Goal: Information Seeking & Learning: Learn about a topic

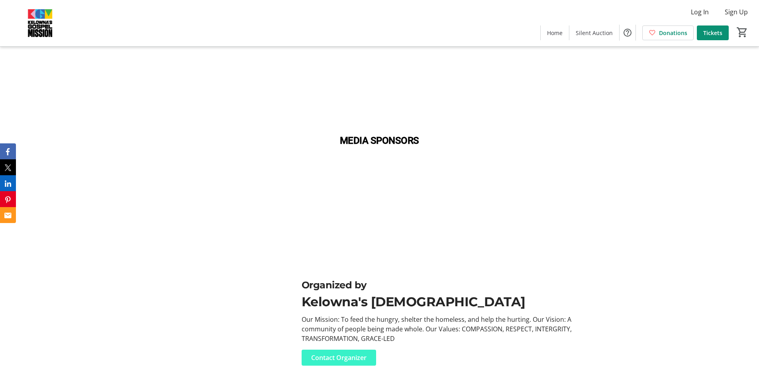
scroll to position [4260, 0]
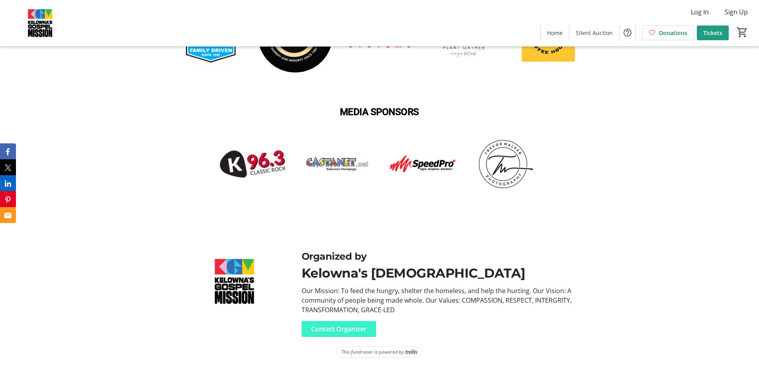
click at [719, 35] on span "Tickets" at bounding box center [712, 33] width 19 height 8
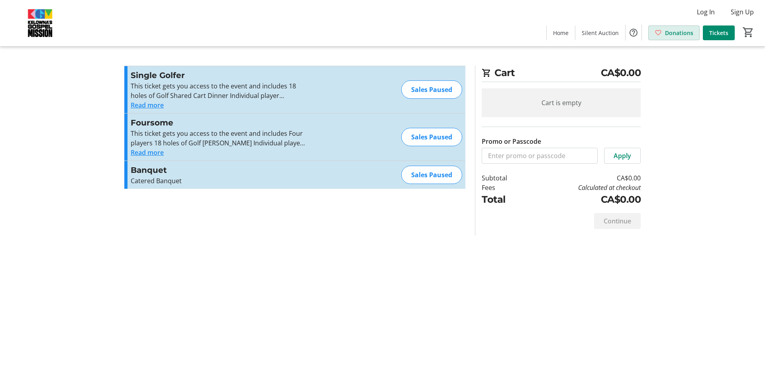
click at [684, 29] on span "Donations" at bounding box center [679, 33] width 28 height 8
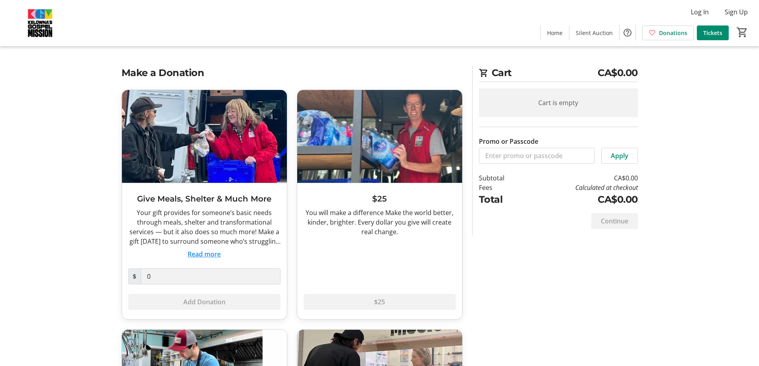
drag, startPoint x: 145, startPoint y: 213, endPoint x: 260, endPoint y: 250, distance: 121.3
click at [260, 250] on div "Your gift provides for someone’s basic needs through meals, shelter and transfo…" at bounding box center [204, 233] width 152 height 51
click at [592, 35] on span "Silent Auction" at bounding box center [594, 33] width 37 height 8
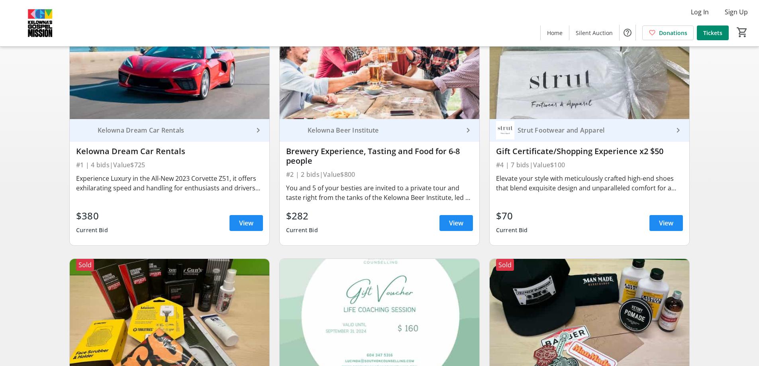
scroll to position [119, 0]
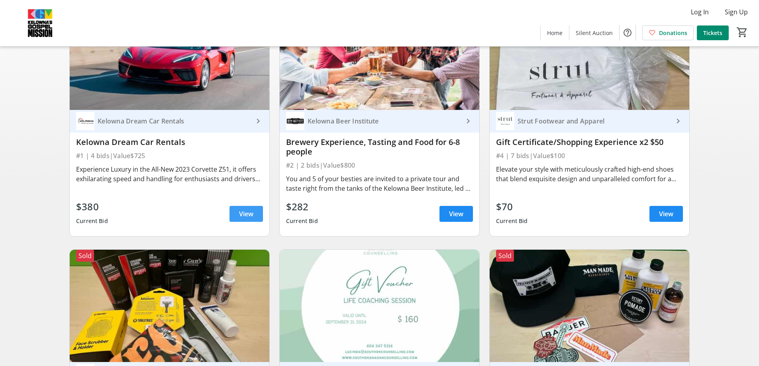
click at [244, 219] on span "View" at bounding box center [246, 214] width 14 height 10
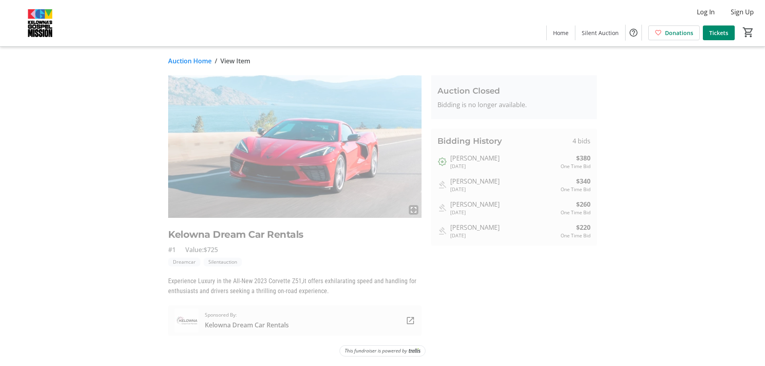
click at [221, 325] on span "Kelowna Dream Car Rentals" at bounding box center [247, 325] width 84 height 10
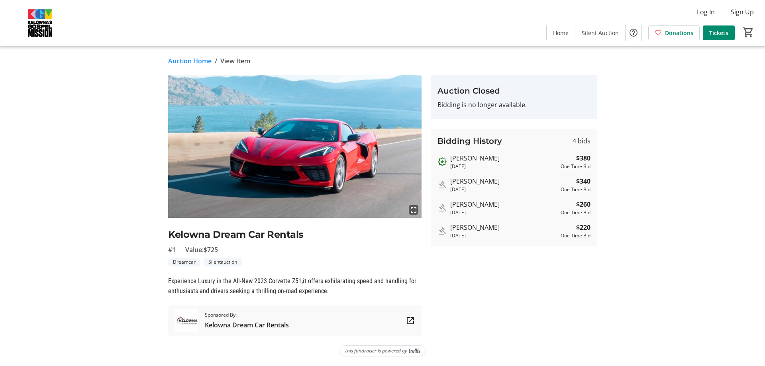
drag, startPoint x: 449, startPoint y: 226, endPoint x: 593, endPoint y: 237, distance: 144.2
click at [593, 237] on div "Bidding History 4 bids [PERSON_NAME] [DATE] $380 One Time Bid [PERSON_NAME] [DA…" at bounding box center [514, 187] width 166 height 117
click at [598, 249] on tr-auction-item-bidding-ui "Auction Closed Bidding is no longer available. Bidding History 4 bids [PERSON_N…" at bounding box center [513, 205] width 175 height 260
drag, startPoint x: 448, startPoint y: 202, endPoint x: 595, endPoint y: 213, distance: 147.5
click at [595, 213] on div "Bidding History 4 bids [PERSON_NAME] [DATE] $380 One Time Bid [PERSON_NAME] [DA…" at bounding box center [514, 187] width 166 height 117
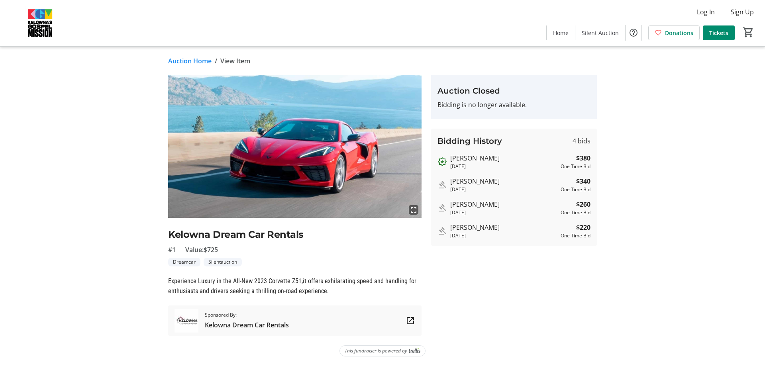
click at [567, 309] on tr-auction-item-bidding-ui "Auction Closed Bidding is no longer available. Bidding History 4 bids [PERSON_N…" at bounding box center [513, 205] width 175 height 260
click at [308, 183] on img at bounding box center [294, 146] width 253 height 143
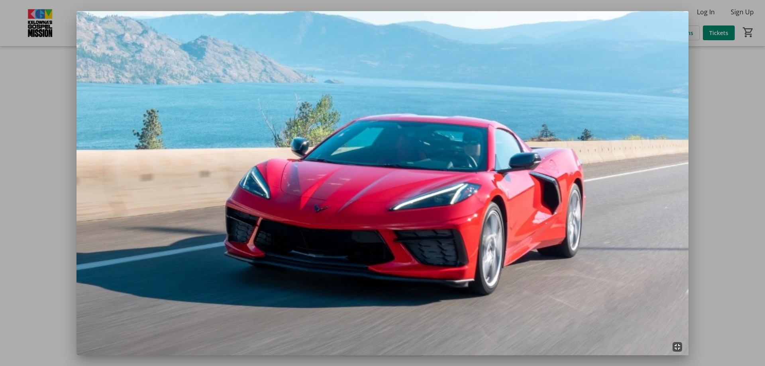
click at [736, 198] on div at bounding box center [382, 183] width 765 height 366
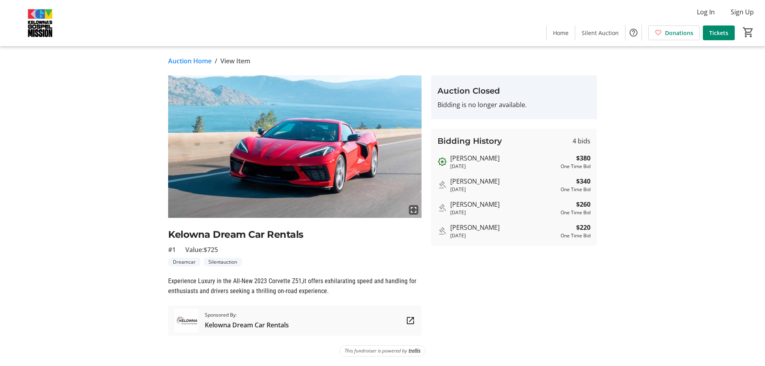
click at [191, 329] on img at bounding box center [186, 321] width 24 height 24
